Goal: Information Seeking & Learning: Check status

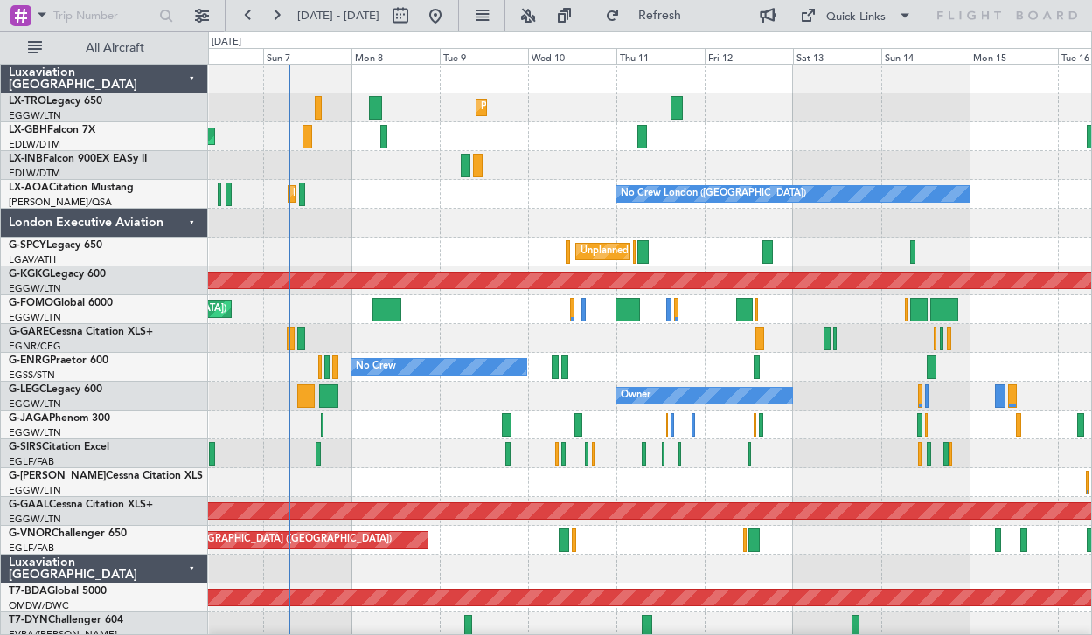
click at [490, 212] on div at bounding box center [649, 223] width 883 height 29
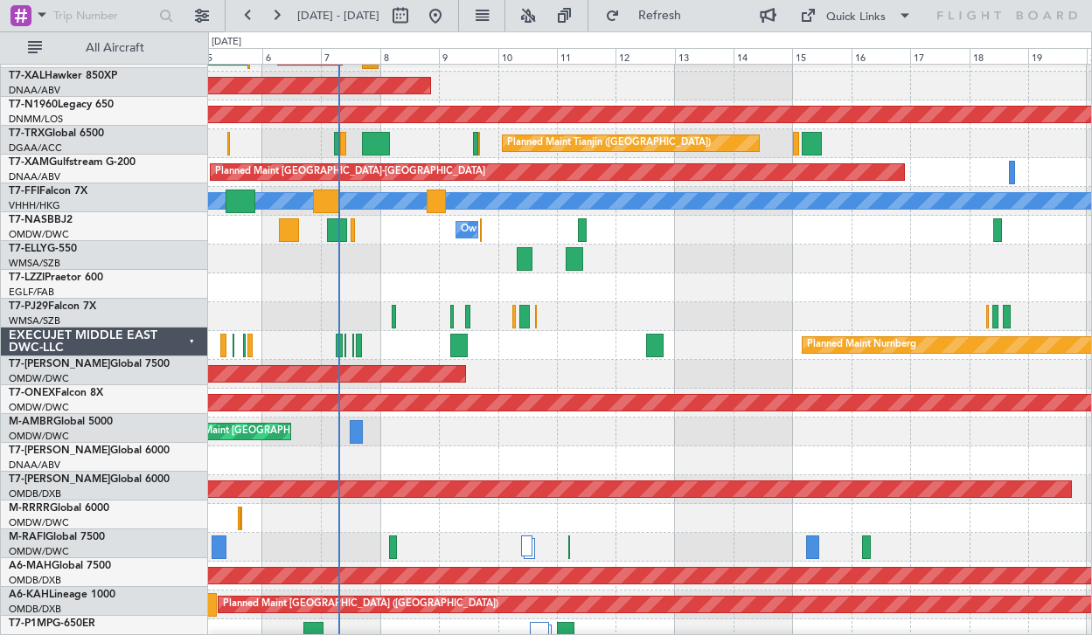
scroll to position [952, 0]
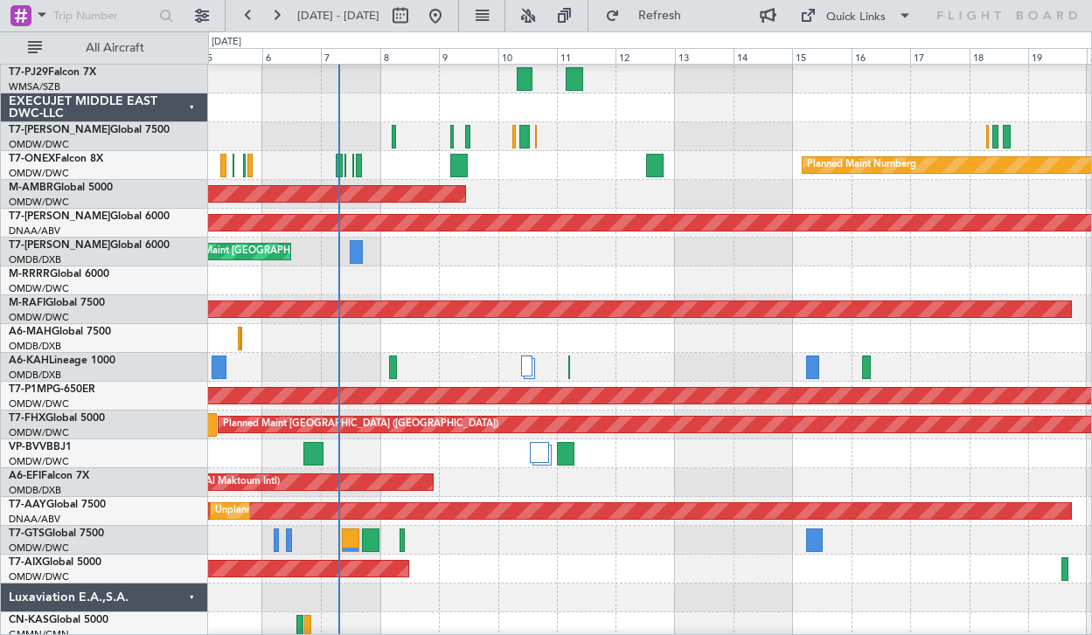
click at [191, 113] on div "EXECUJET MIDDLE EAST DWC-LLC" at bounding box center [104, 108] width 207 height 29
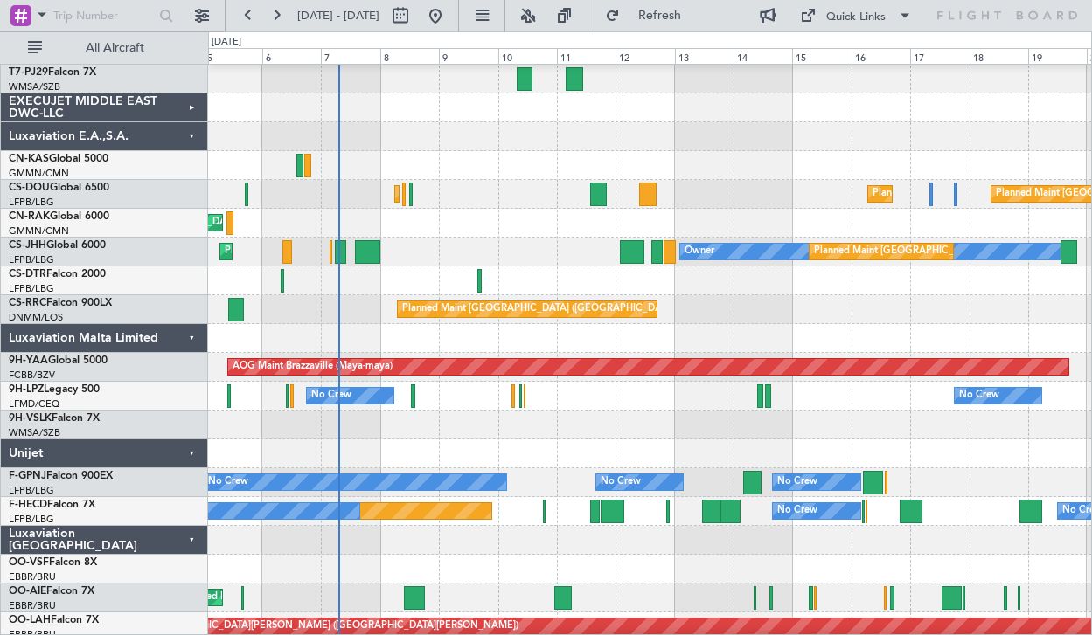
click at [197, 335] on div "Luxaviation Malta Limited" at bounding box center [104, 338] width 207 height 29
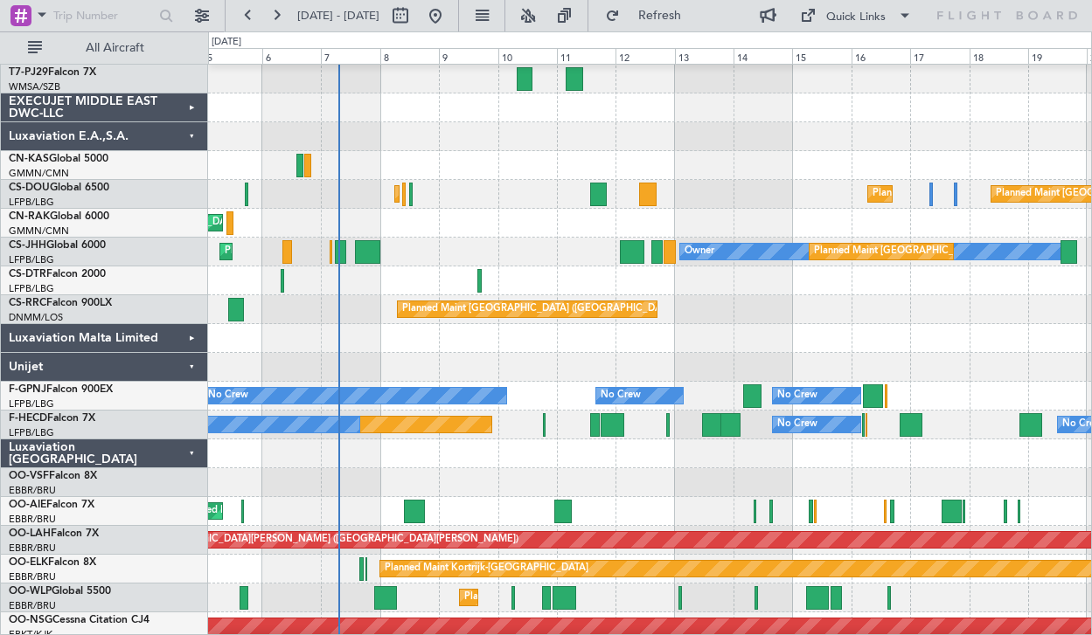
click at [187, 360] on div "Unijet" at bounding box center [104, 367] width 207 height 29
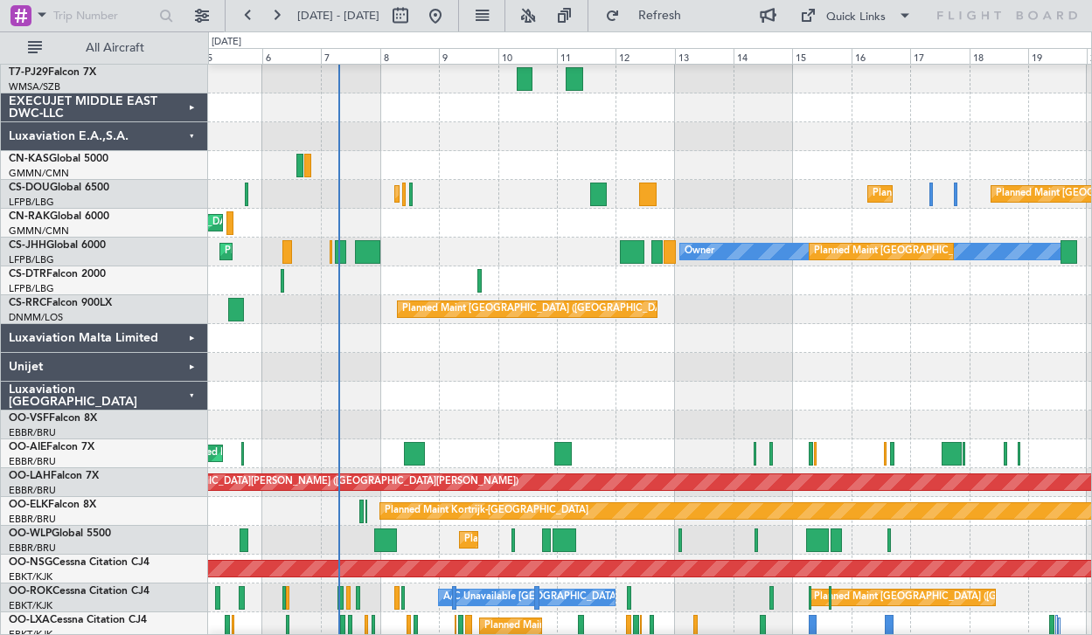
click at [188, 392] on div "Luxaviation [GEOGRAPHIC_DATA]" at bounding box center [104, 396] width 207 height 29
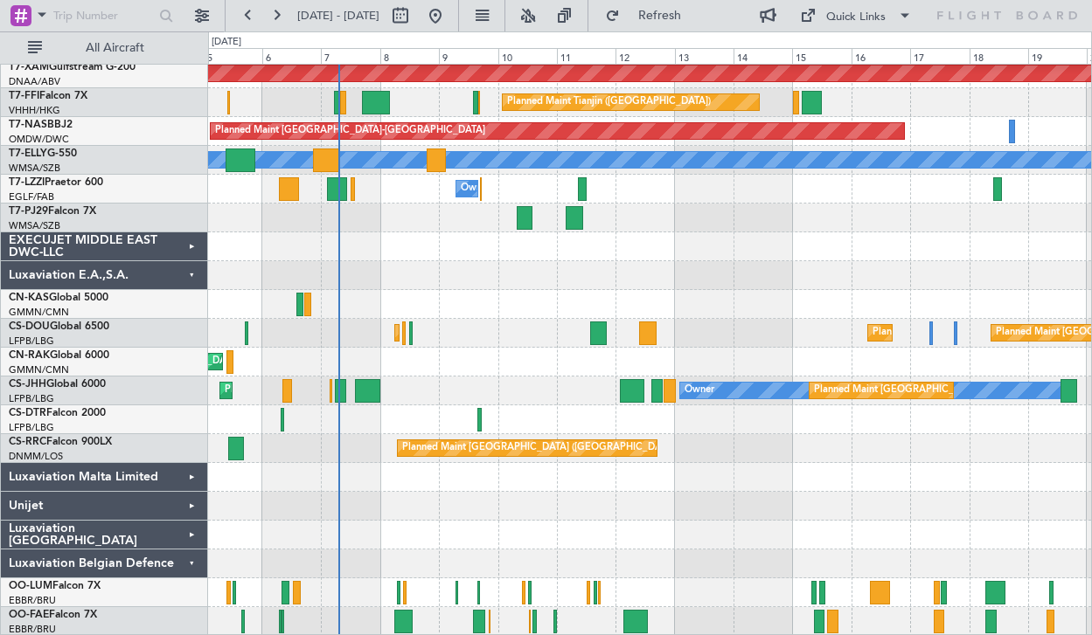
click at [187, 566] on div "Luxaviation Belgian Defence" at bounding box center [104, 564] width 207 height 29
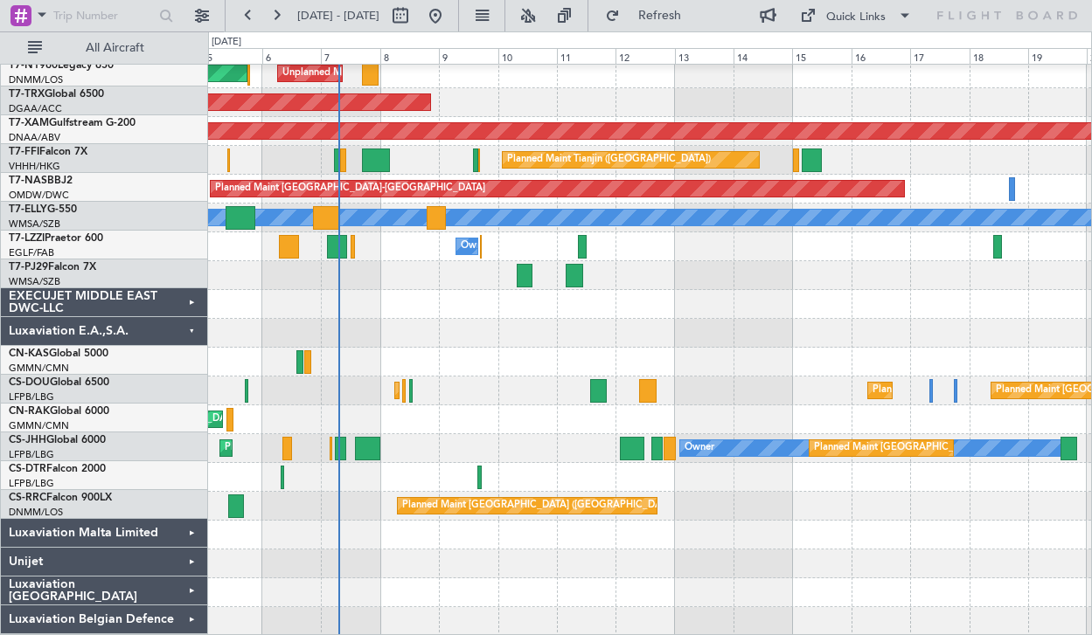
scroll to position [755, 0]
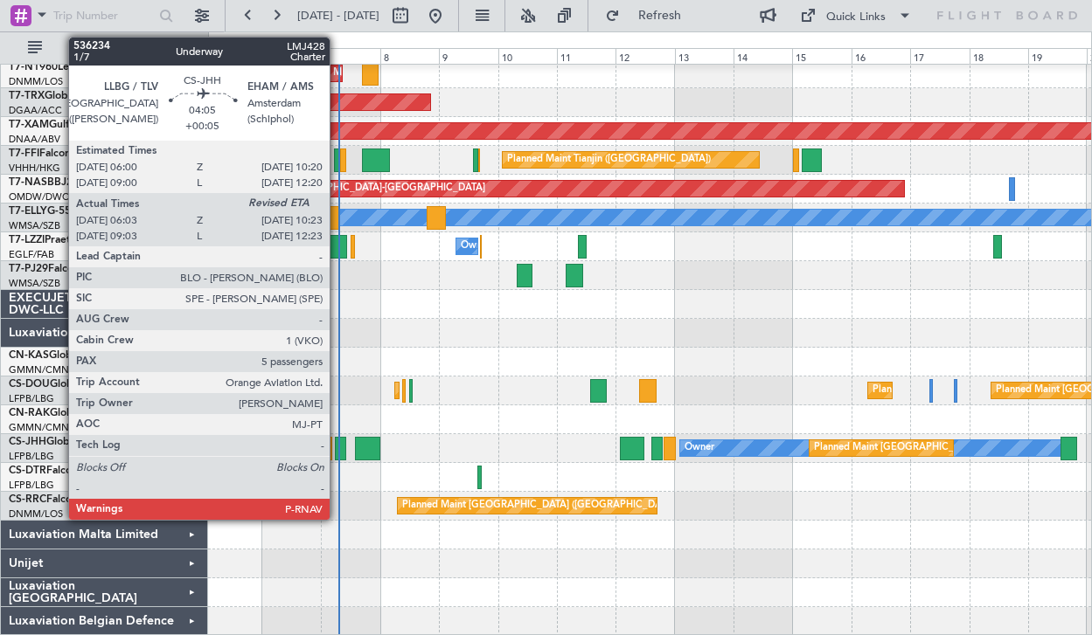
click at [337, 445] on div at bounding box center [340, 449] width 11 height 24
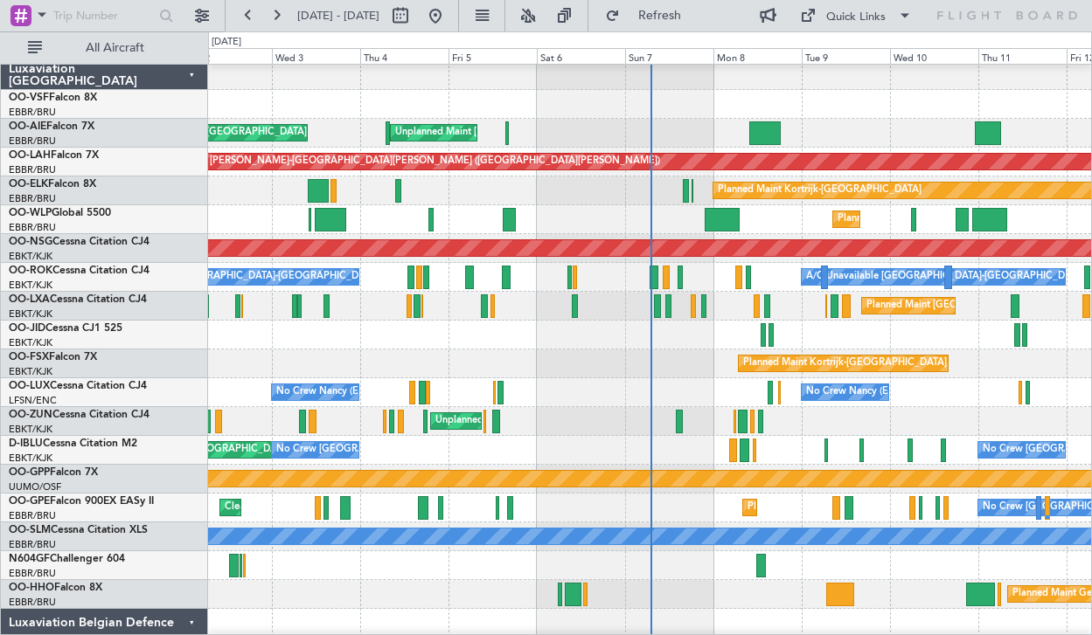
scroll to position [1938, 0]
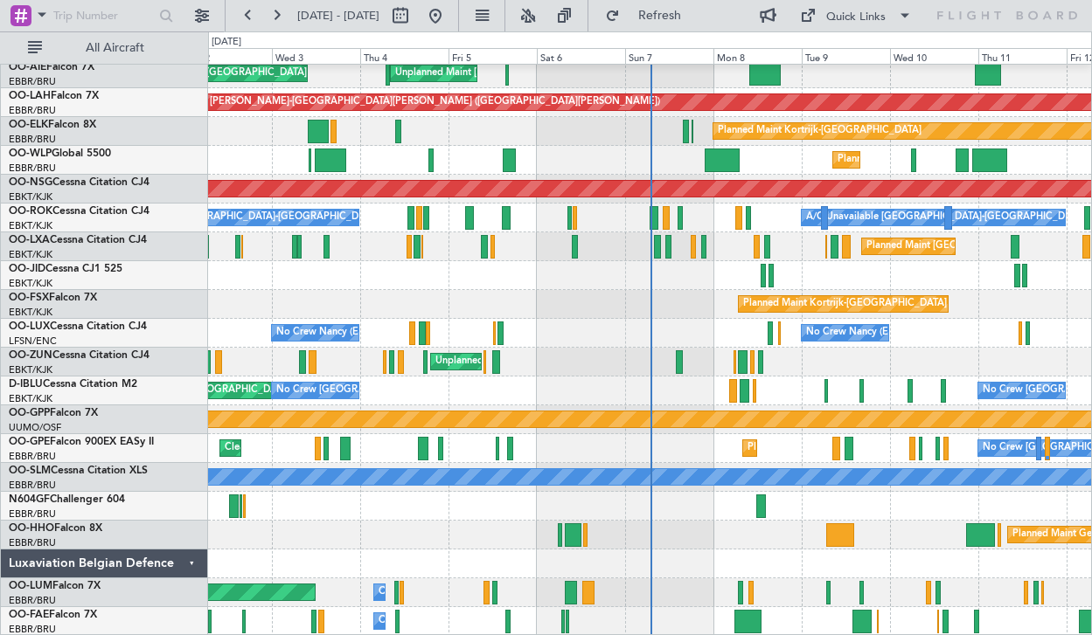
click at [188, 568] on div "Luxaviation Belgian Defence" at bounding box center [104, 564] width 207 height 29
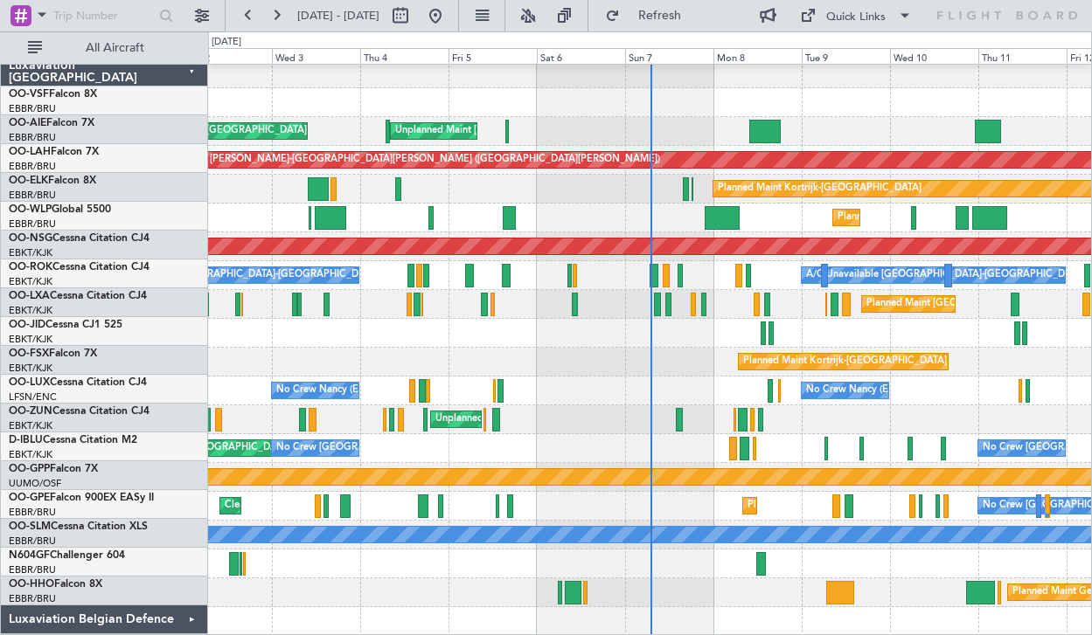
scroll to position [1880, 0]
click at [186, 81] on div "Luxaviation [GEOGRAPHIC_DATA]" at bounding box center [104, 73] width 207 height 29
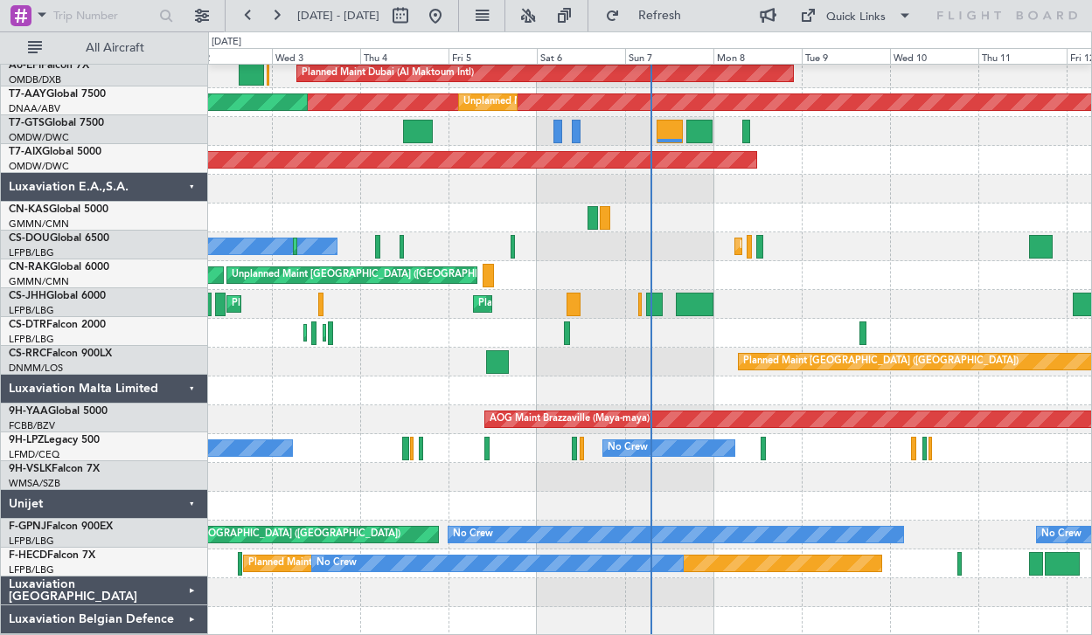
scroll to position [1361, 0]
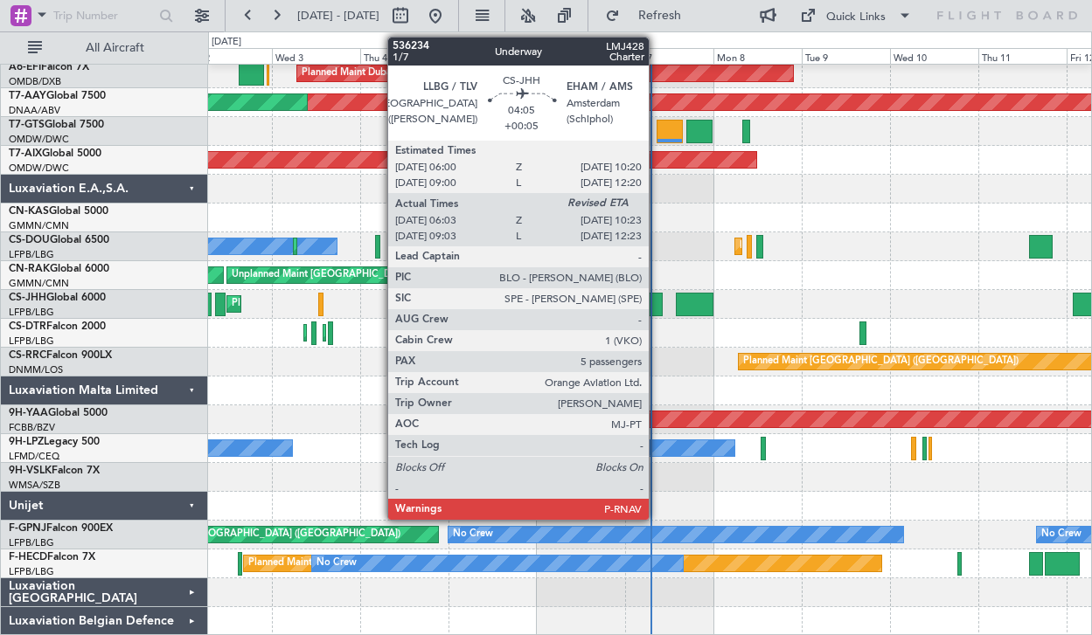
click at [656, 302] on div at bounding box center [654, 305] width 17 height 24
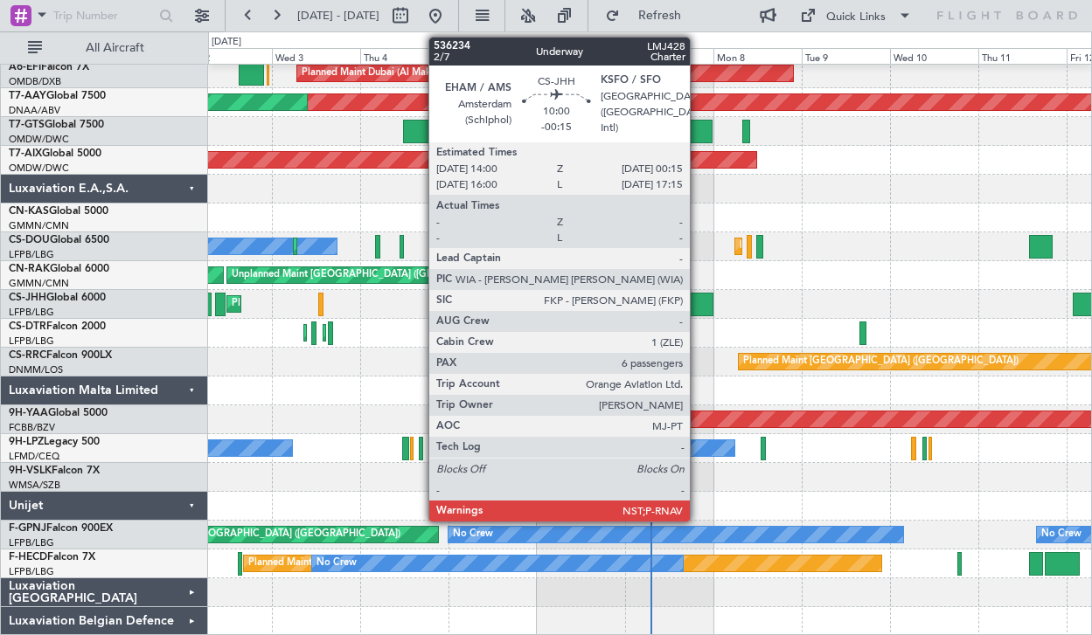
click at [697, 309] on div at bounding box center [695, 305] width 38 height 24
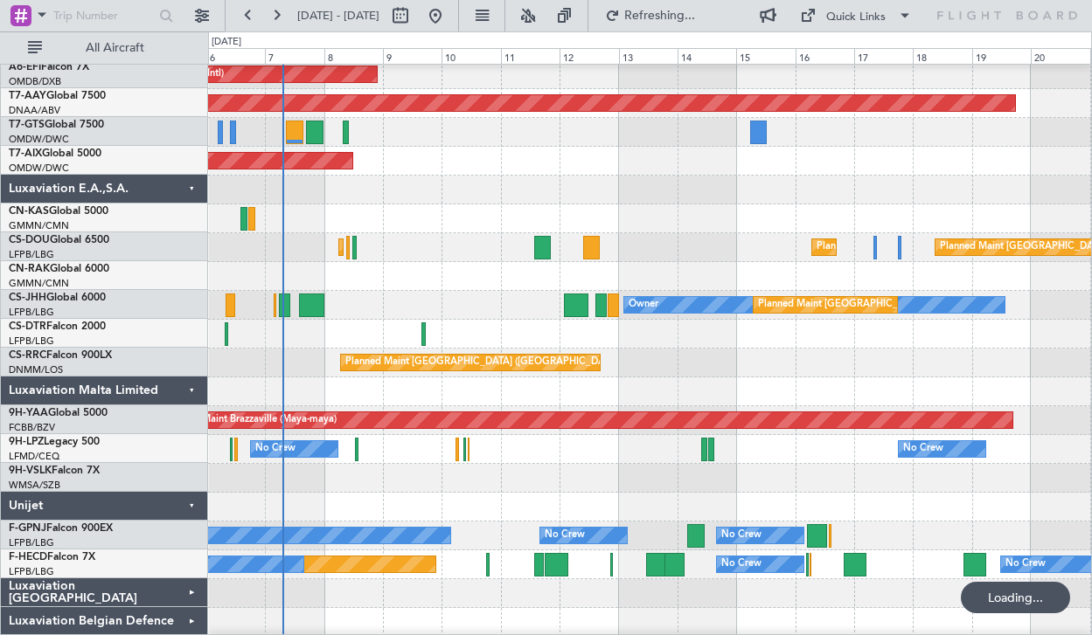
scroll to position [1359, 0]
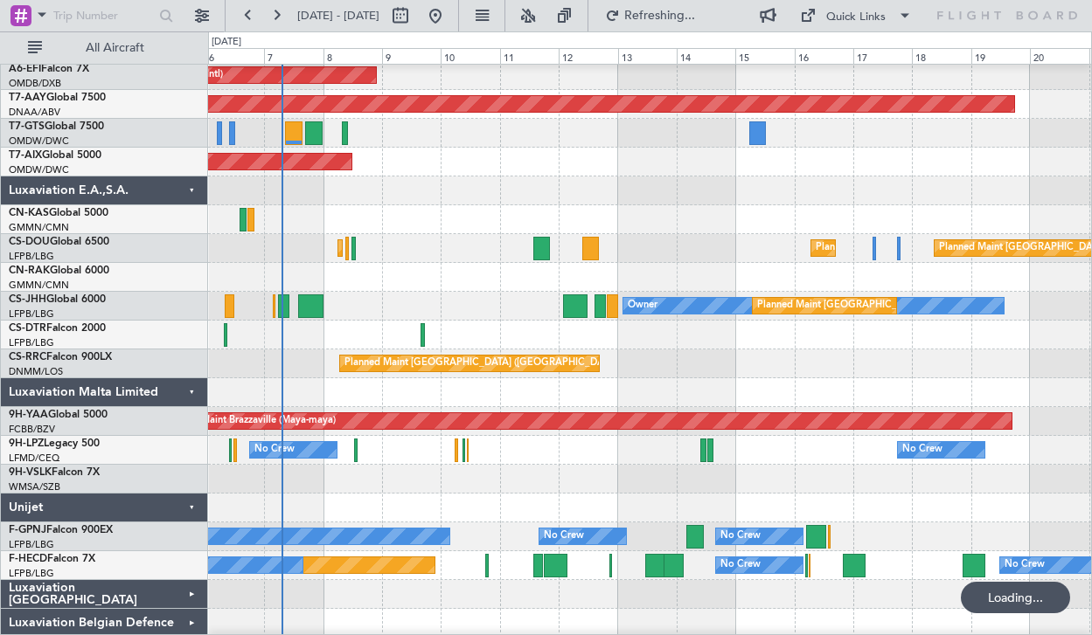
click at [435, 508] on div at bounding box center [649, 508] width 883 height 29
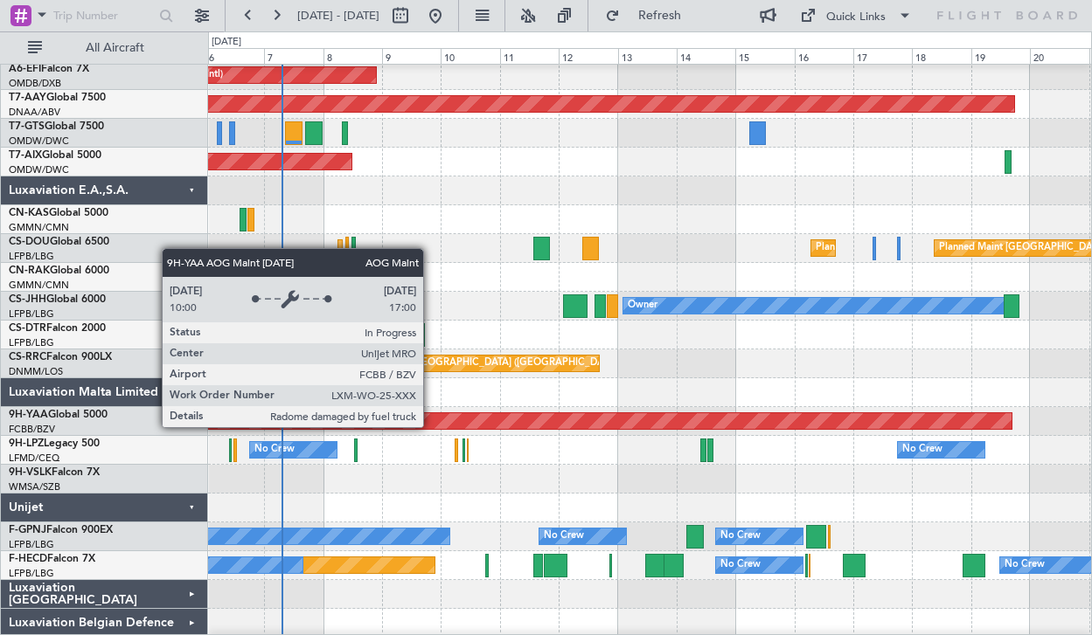
scroll to position [1361, 0]
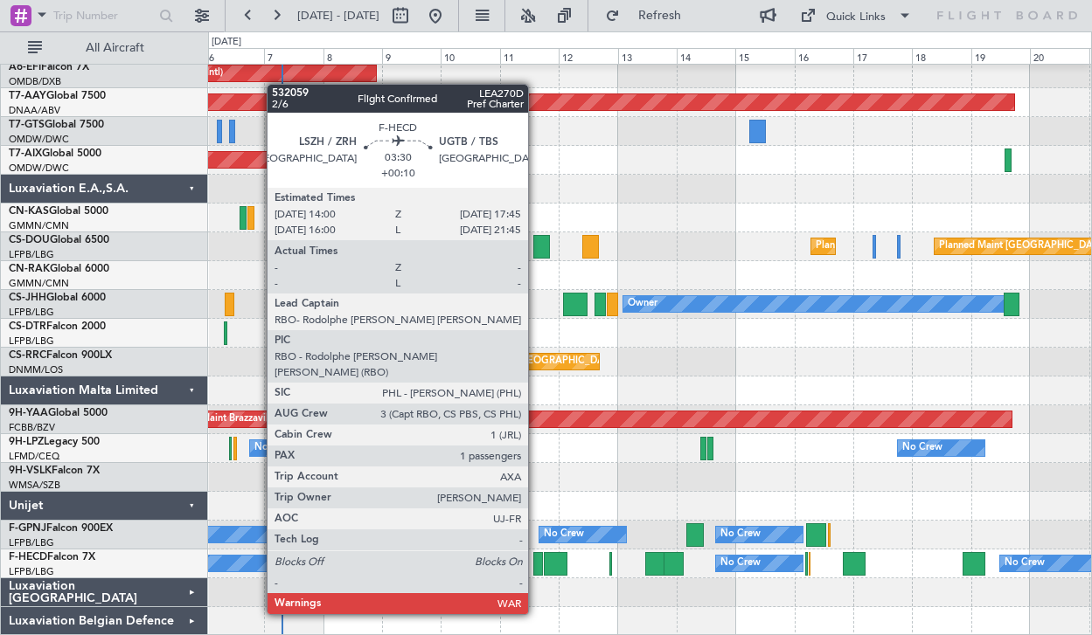
click at [536, 566] on div at bounding box center [538, 564] width 10 height 24
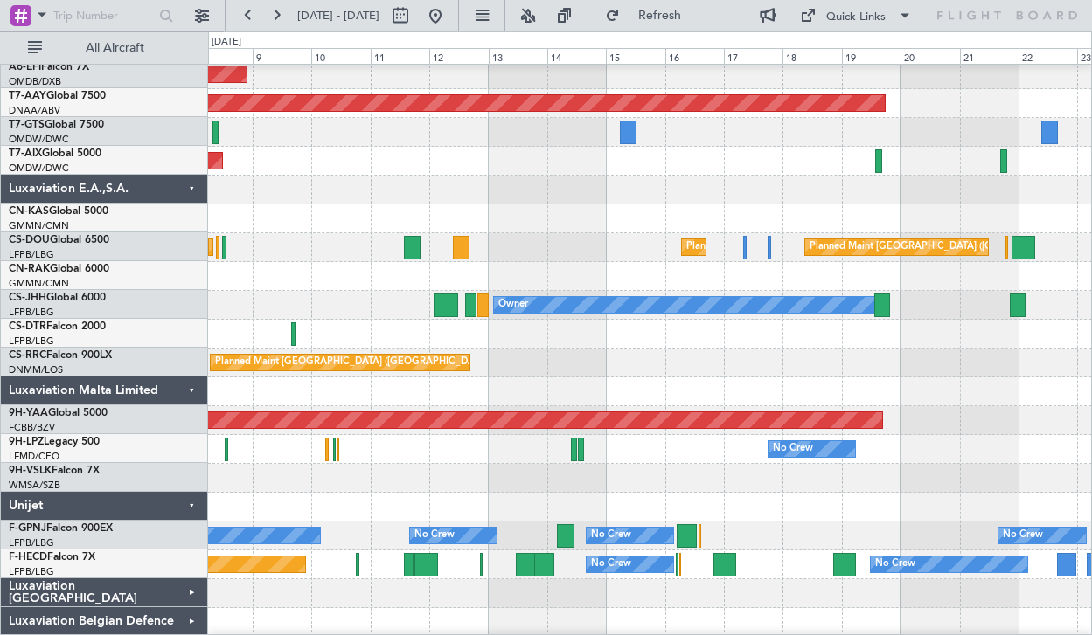
scroll to position [1341, 0]
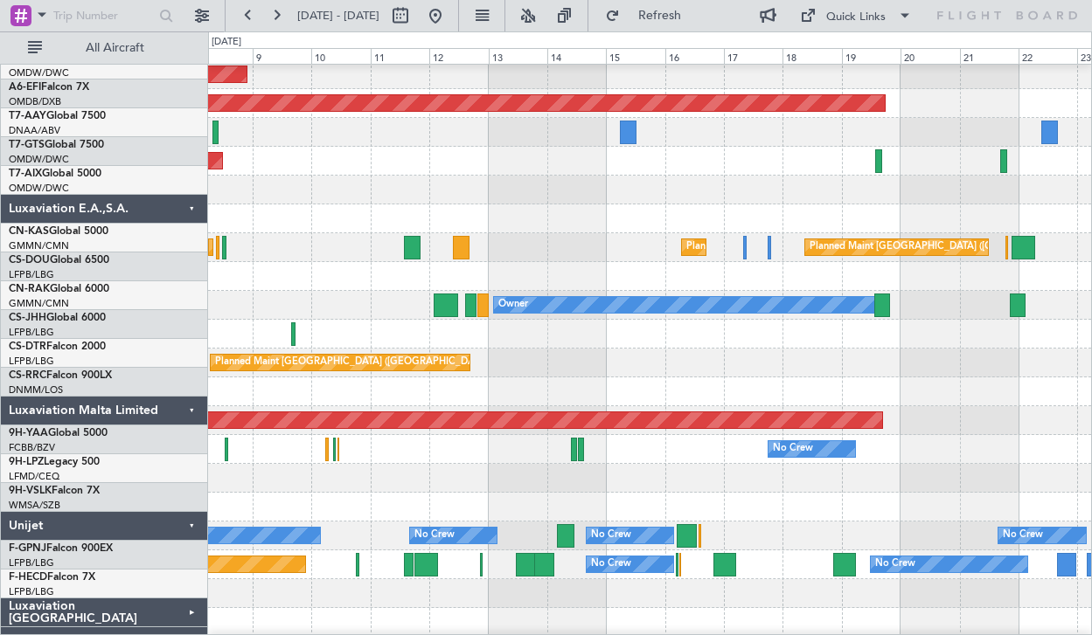
click at [821, 541] on div "No Crew No Crew No Crew No Crew No Crew Planned Maint [GEOGRAPHIC_DATA] ([GEOGR…" at bounding box center [649, 536] width 883 height 29
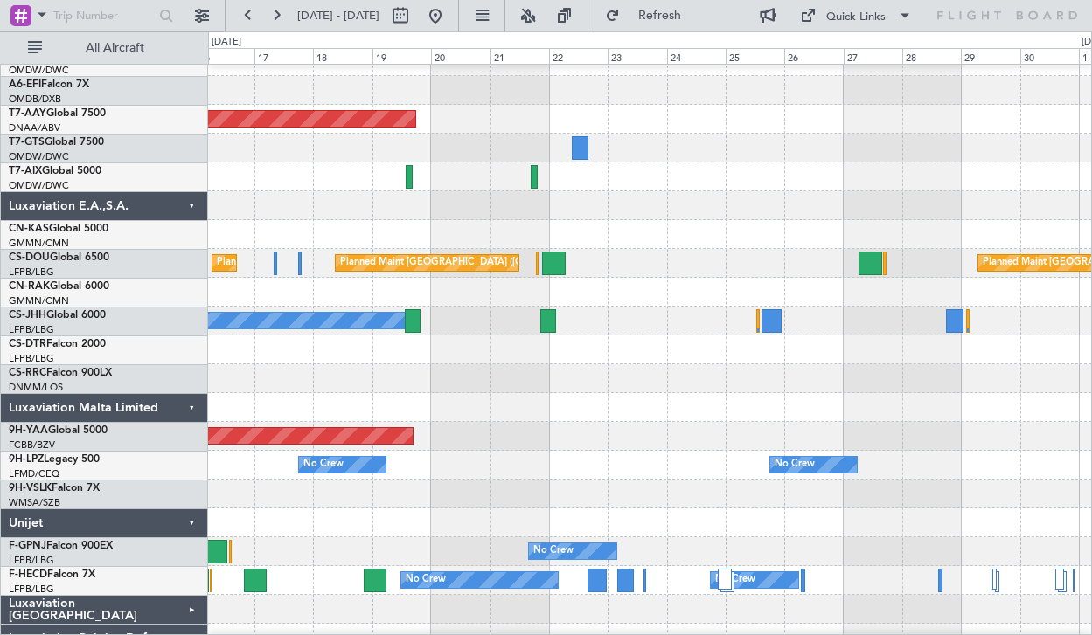
click at [671, 520] on div at bounding box center [649, 523] width 883 height 29
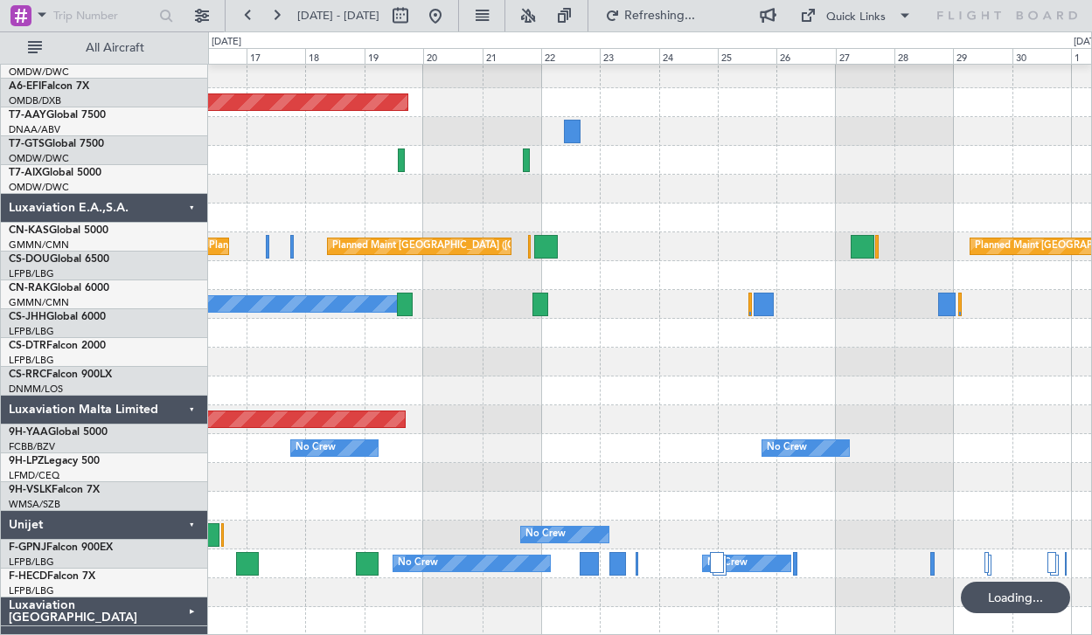
scroll to position [1361, 0]
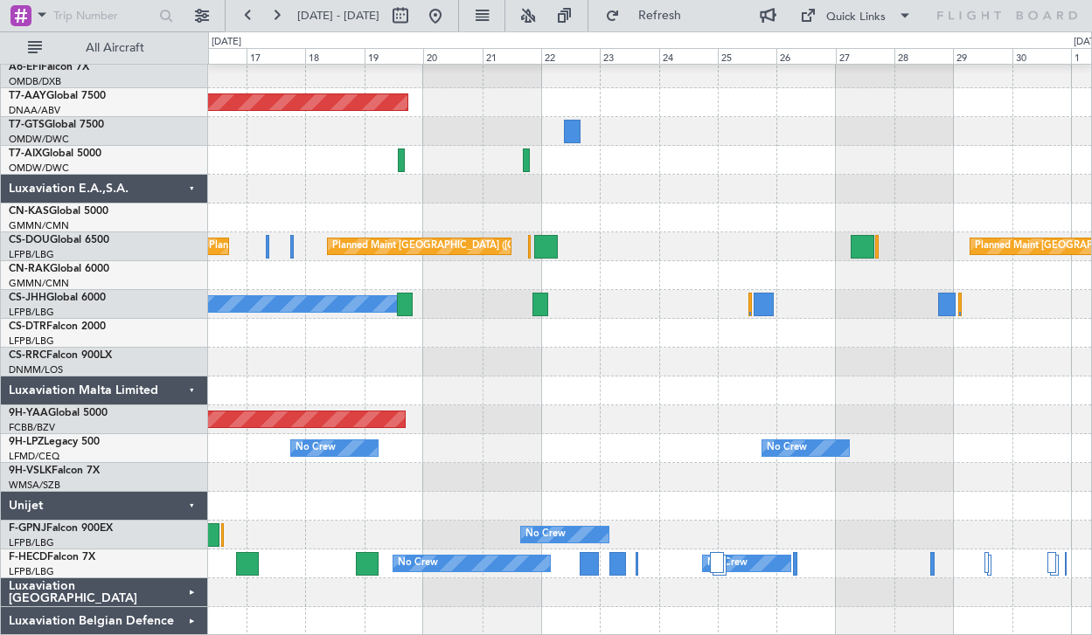
click at [190, 502] on div "Unijet" at bounding box center [104, 506] width 207 height 29
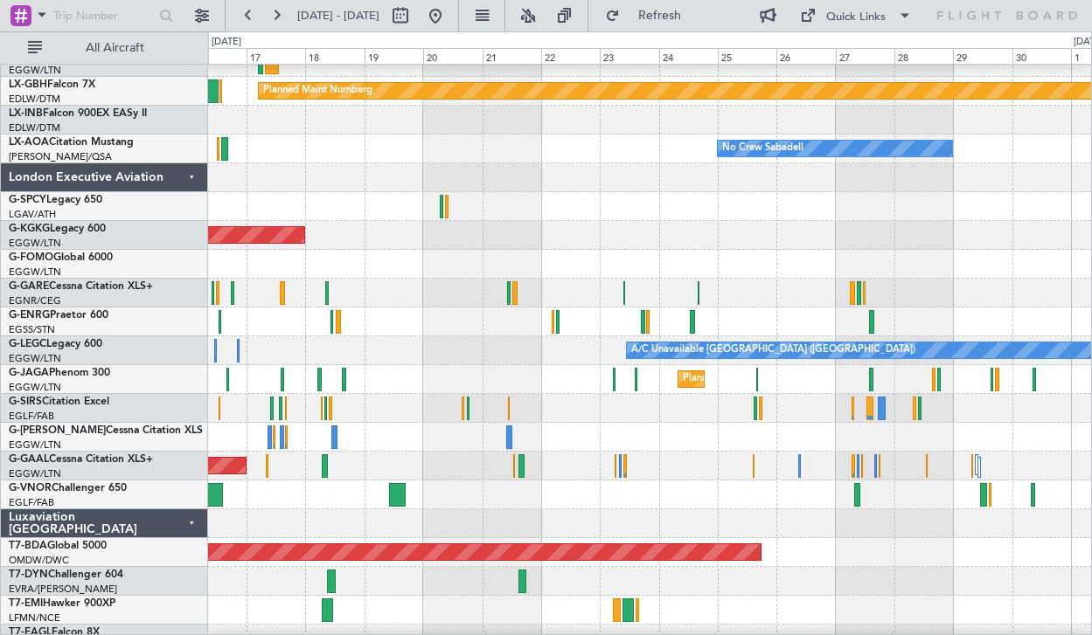
scroll to position [0, 0]
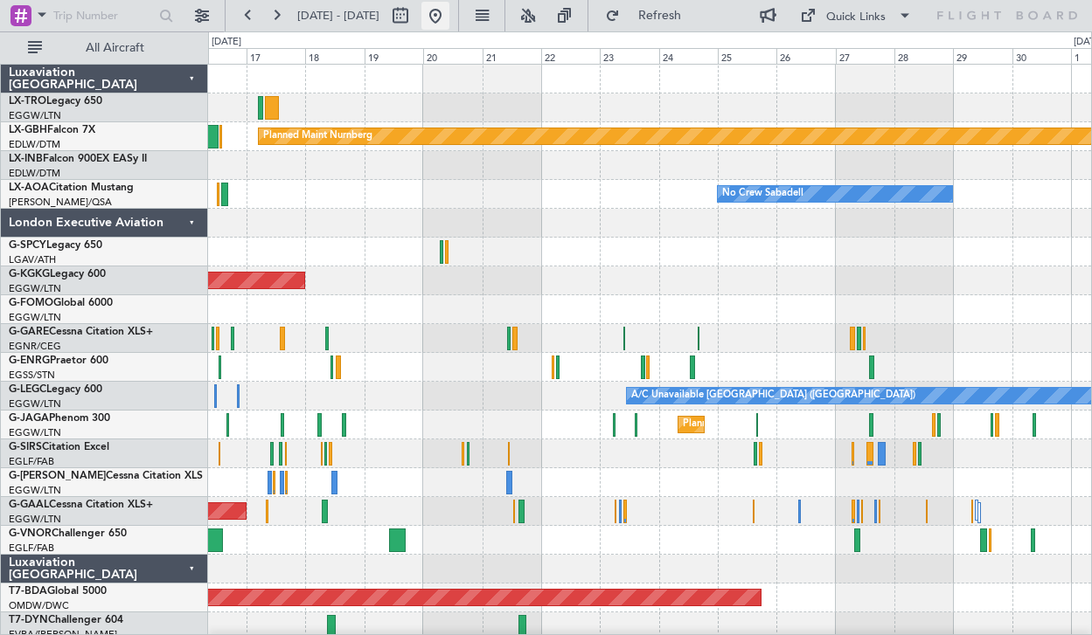
click at [449, 10] on button at bounding box center [435, 16] width 28 height 28
